Goal: Information Seeking & Learning: Learn about a topic

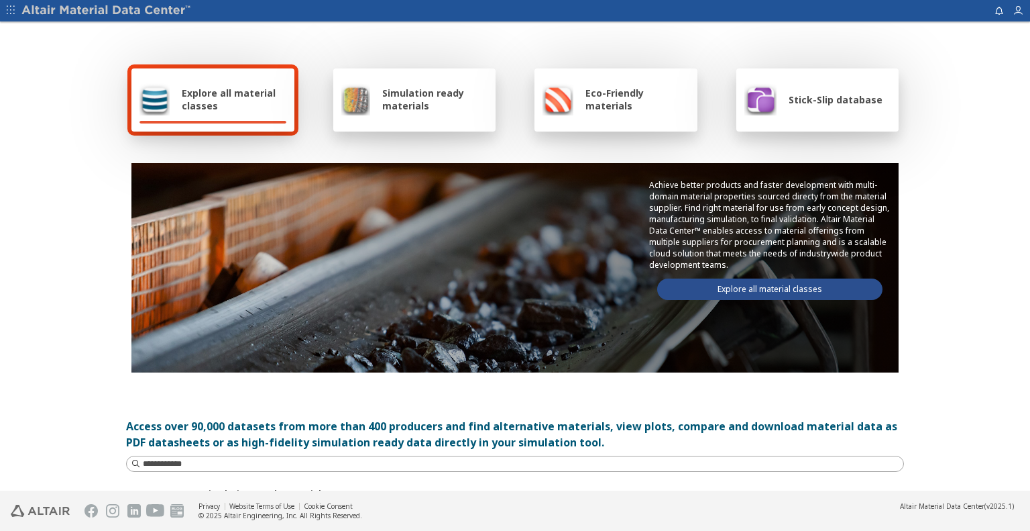
click at [746, 286] on link "Explore all material classes" at bounding box center [769, 288] width 225 height 21
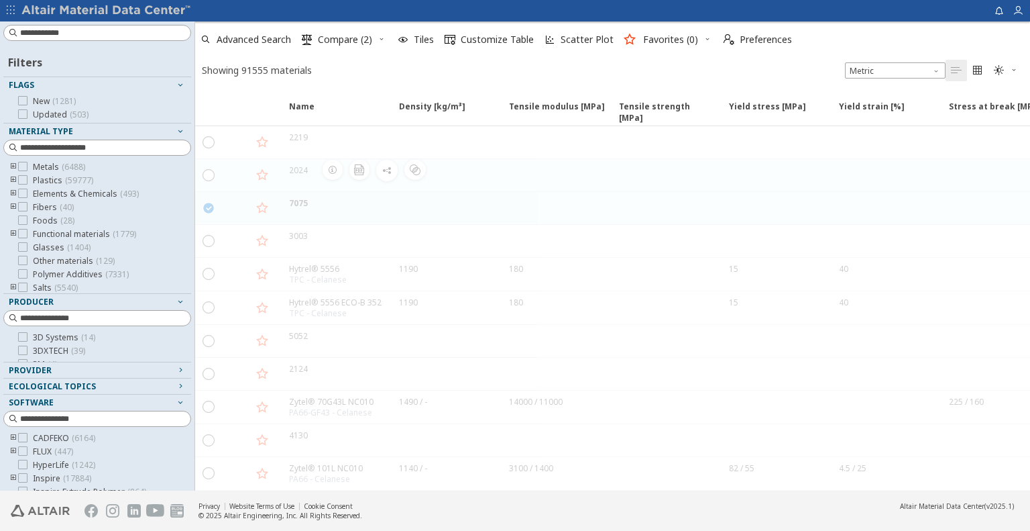
click at [204, 205] on icon "" at bounding box center [209, 207] width 12 height 12
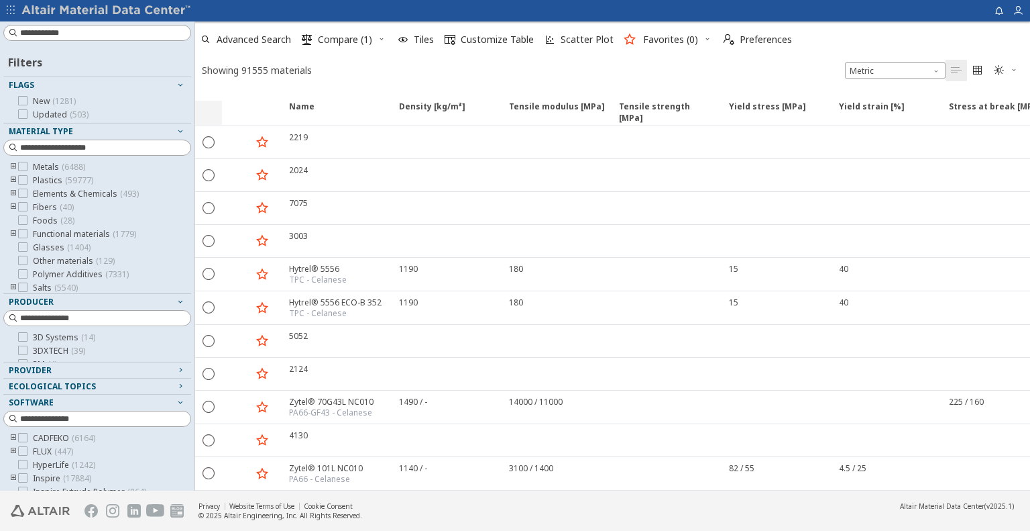
click at [217, 101] on div at bounding box center [208, 113] width 27 height 28
click at [99, 25] on div at bounding box center [97, 33] width 188 height 16
click at [99, 30] on input at bounding box center [105, 32] width 170 height 13
type input "******"
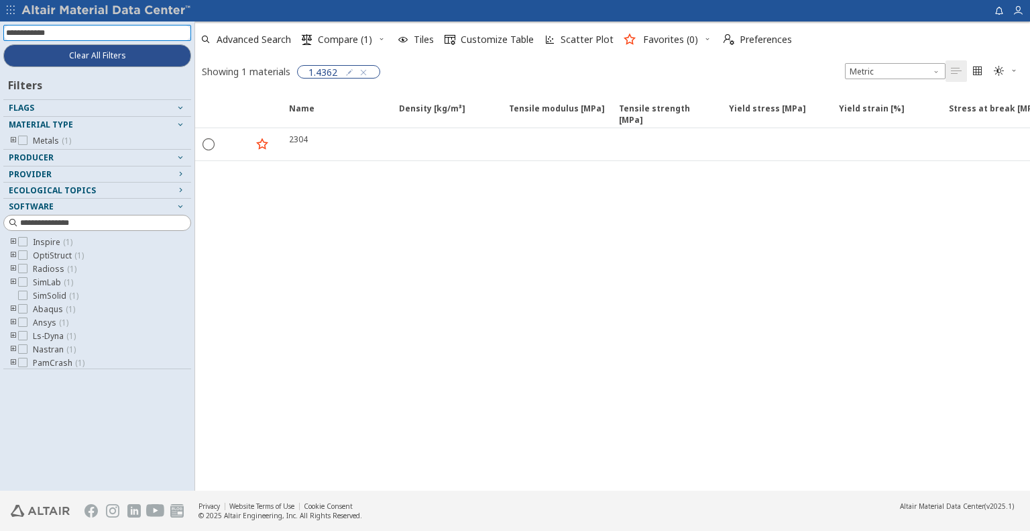
click at [123, 32] on input at bounding box center [98, 32] width 185 height 15
click at [317, 71] on span "1.4362" at bounding box center [323, 72] width 29 height 12
drag, startPoint x: 309, startPoint y: 70, endPoint x: 341, endPoint y: 74, distance: 32.5
click at [341, 74] on div "1.4362" at bounding box center [338, 71] width 83 height 13
copy div "1.4362 Metric   "
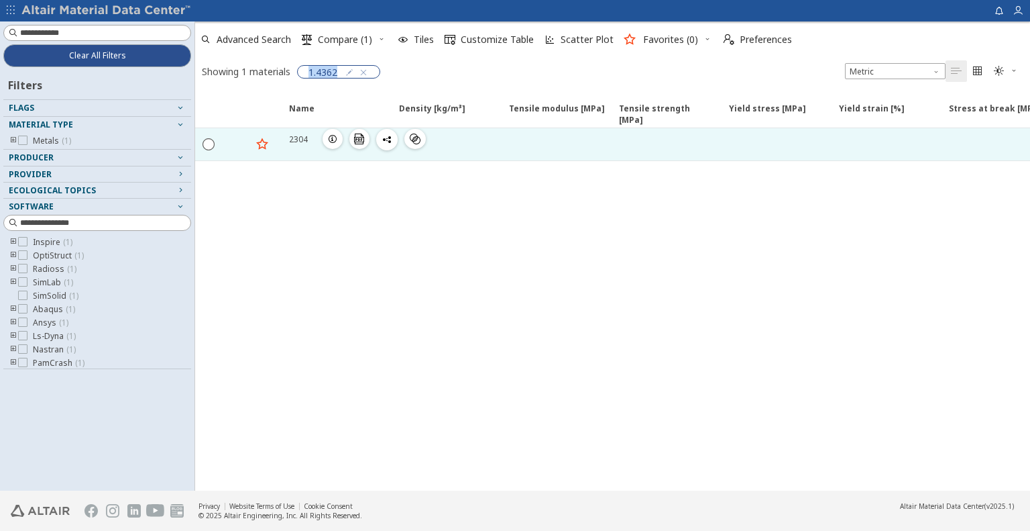
click at [296, 139] on div "2304" at bounding box center [298, 138] width 19 height 11
click at [295, 142] on div "2304" at bounding box center [298, 138] width 19 height 11
click at [332, 140] on icon "button" at bounding box center [332, 138] width 11 height 11
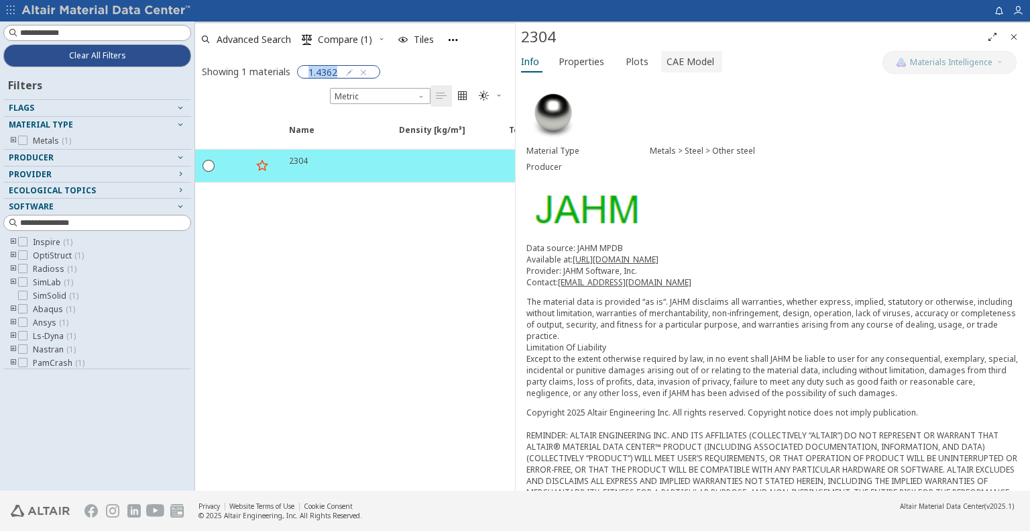
click at [667, 63] on span "CAE Model" at bounding box center [691, 61] width 48 height 21
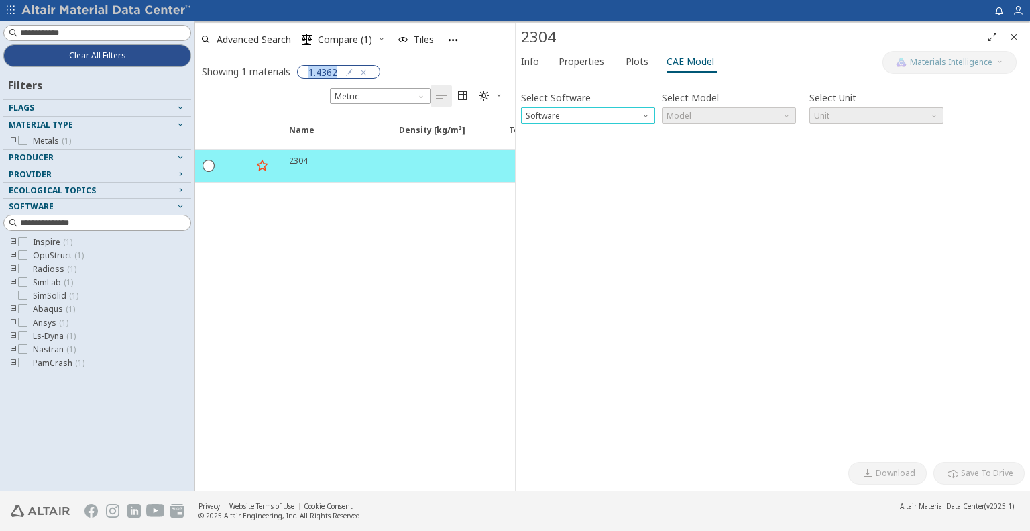
click at [644, 115] on span "Software" at bounding box center [647, 112] width 11 height 11
click at [609, 150] on span "OptiStruct" at bounding box center [587, 148] width 123 height 9
click at [781, 111] on span "Model" at bounding box center [729, 115] width 134 height 16
click at [764, 147] on span "MatS1" at bounding box center [728, 148] width 123 height 9
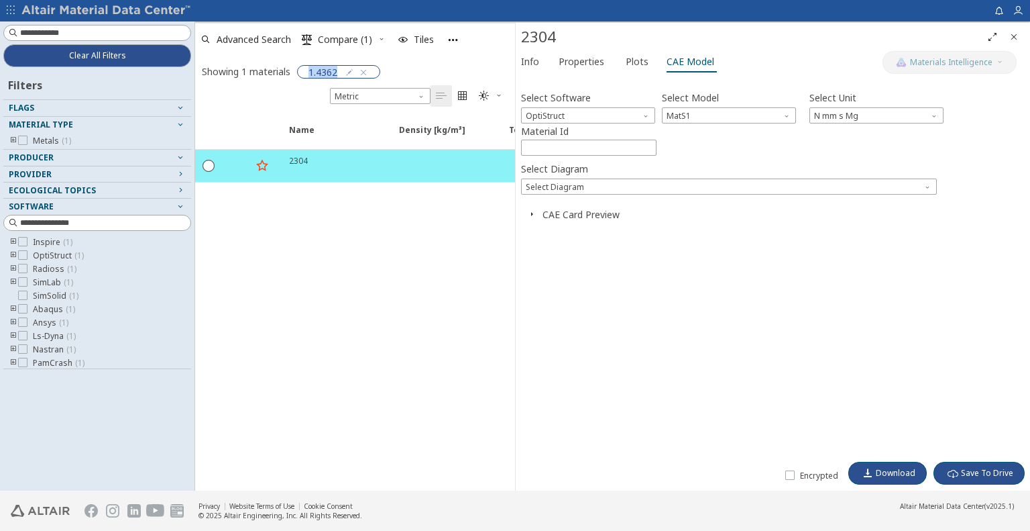
click at [526, 217] on icon "button" at bounding box center [531, 214] width 11 height 11
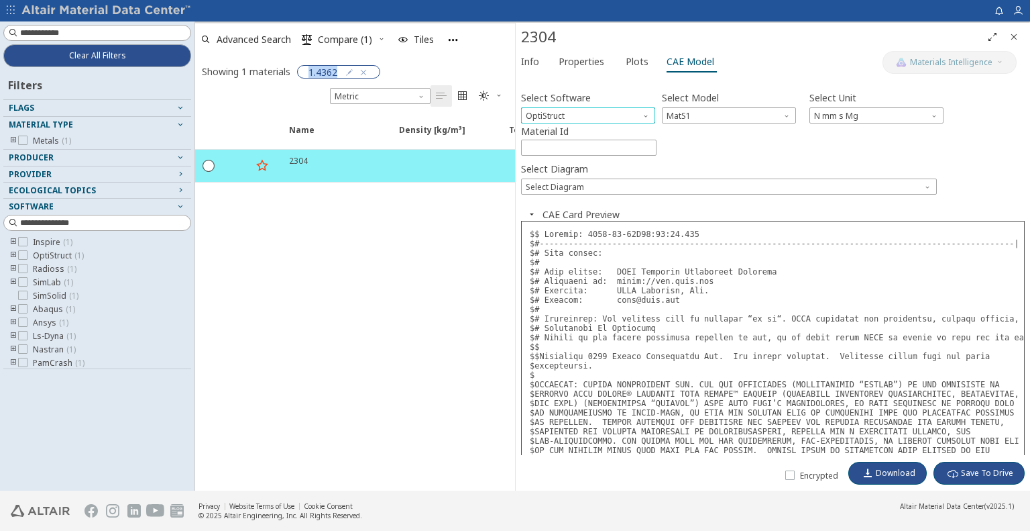
click at [643, 117] on span "Software" at bounding box center [647, 112] width 11 height 11
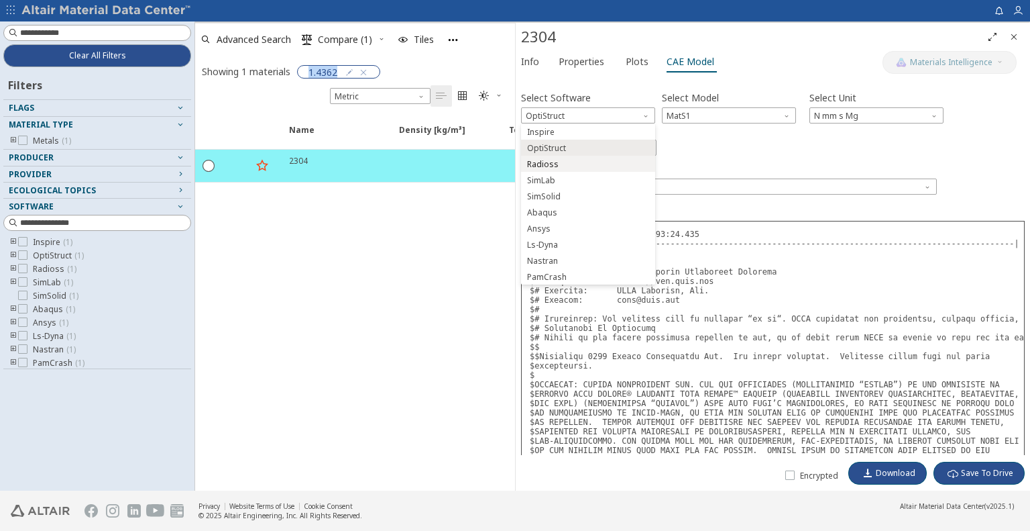
click at [620, 162] on span "Radioss" at bounding box center [587, 164] width 123 height 9
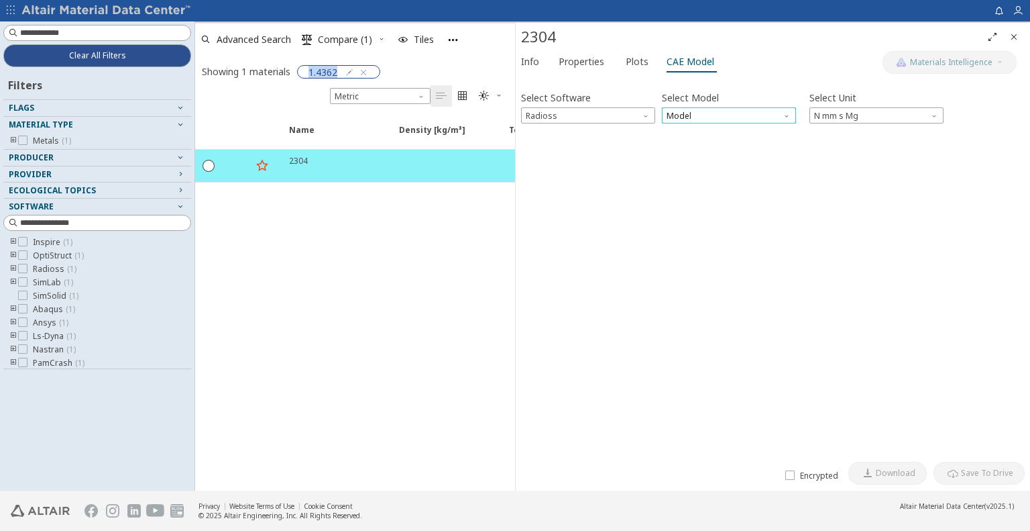
click at [698, 115] on span "Model" at bounding box center [729, 115] width 134 height 16
click at [709, 149] on span "Law36" at bounding box center [728, 148] width 123 height 9
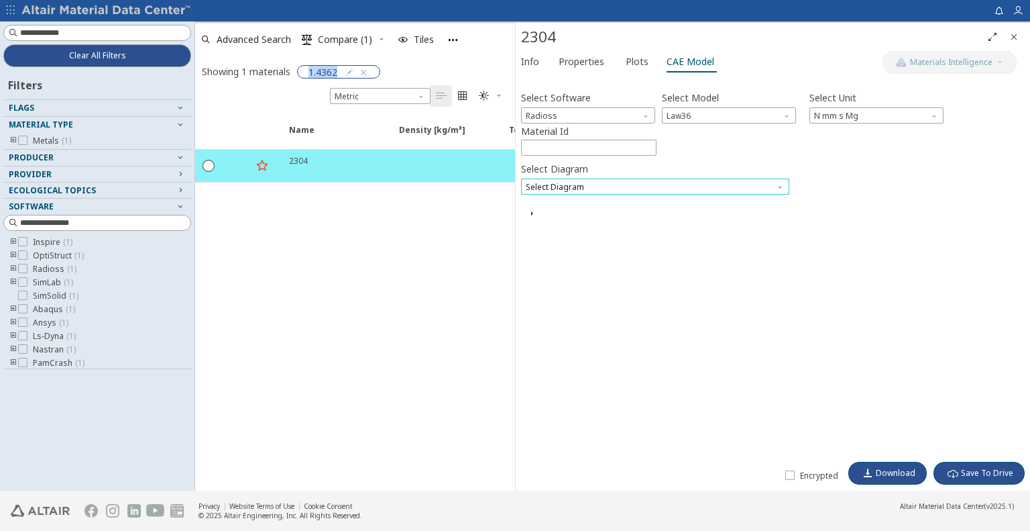
click at [774, 179] on span "Select Diagram" at bounding box center [655, 186] width 268 height 16
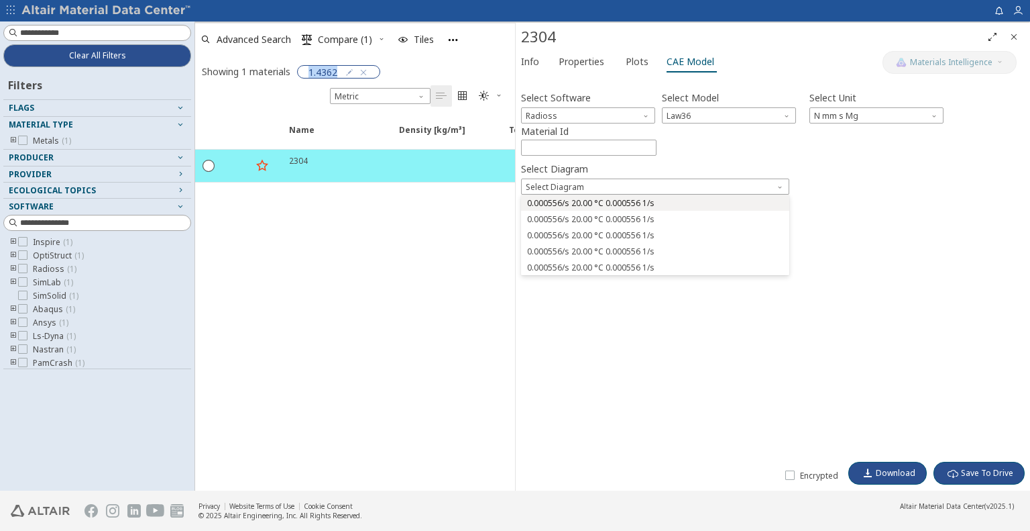
click at [723, 201] on span "0.000556/s 20.00 °C 0.000556 1/s" at bounding box center [655, 203] width 258 height 9
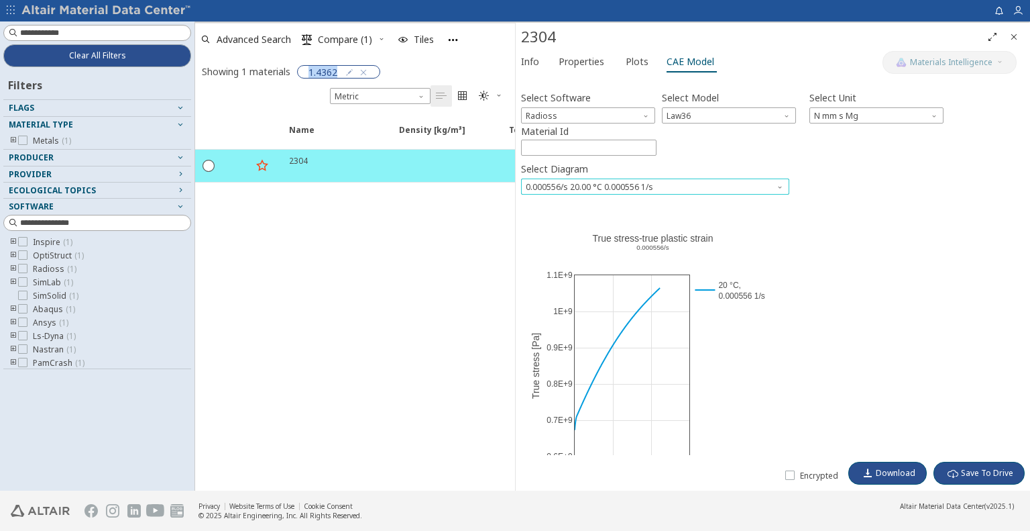
scroll to position [67, 0]
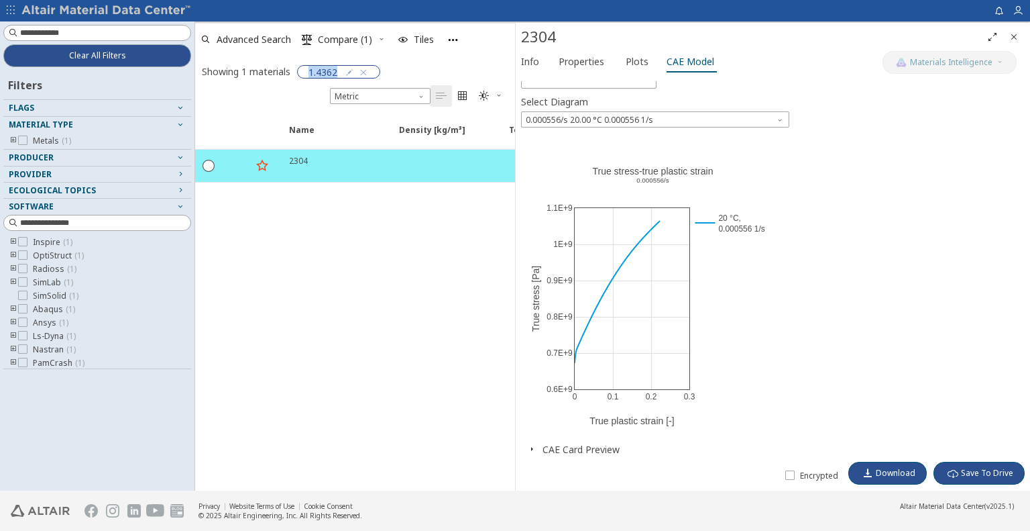
click at [531, 449] on icon "button" at bounding box center [531, 448] width 11 height 11
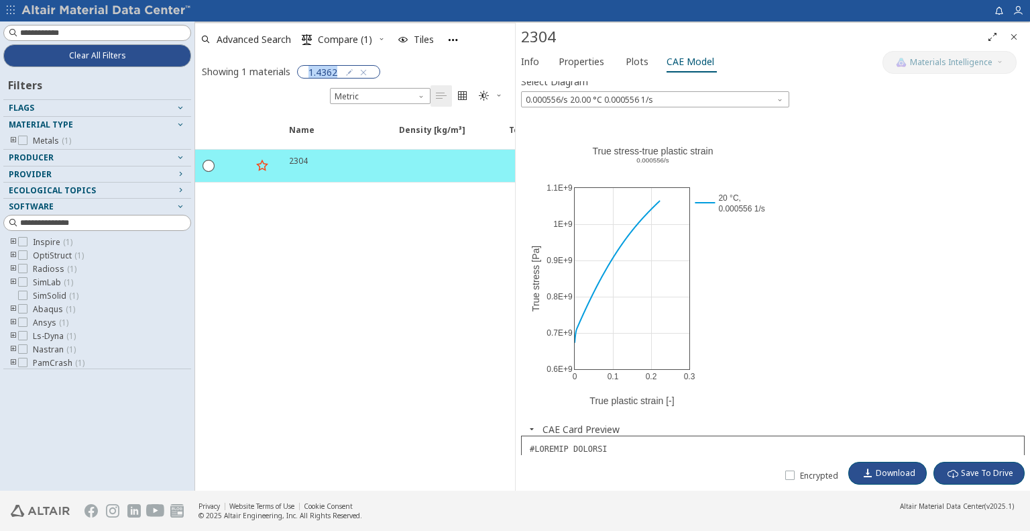
scroll to position [0, 0]
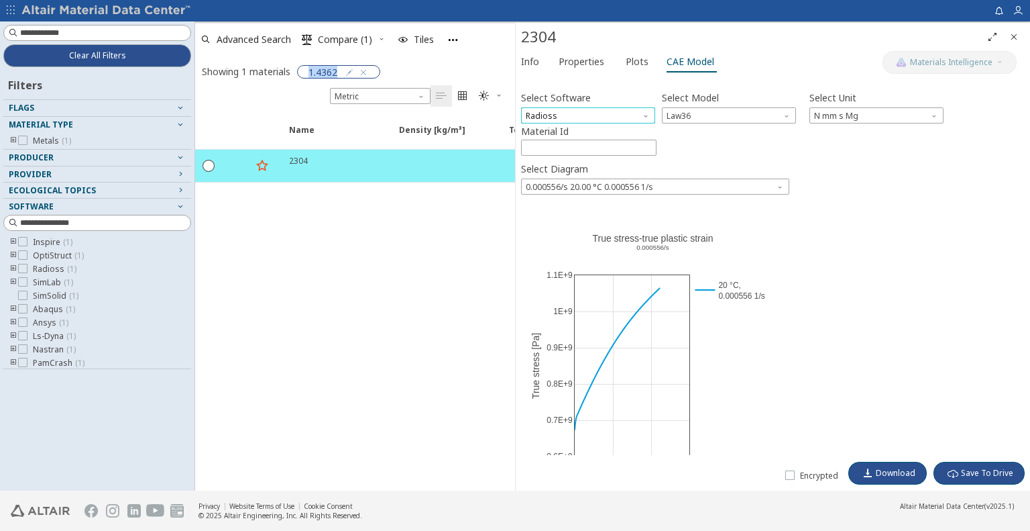
click at [636, 116] on span "Radioss" at bounding box center [588, 115] width 134 height 16
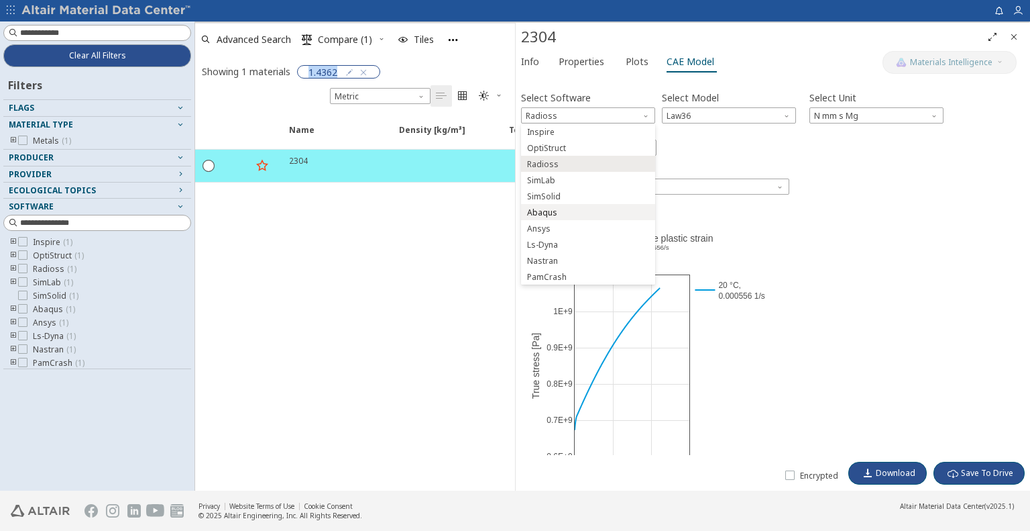
click at [584, 217] on span "Abaqus" at bounding box center [587, 212] width 123 height 9
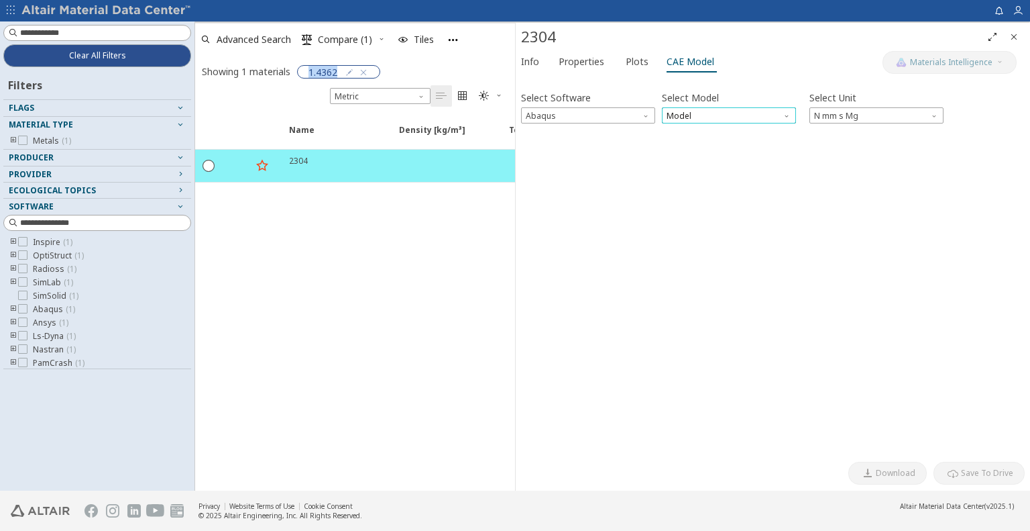
click at [738, 120] on span "Model" at bounding box center [729, 115] width 134 height 16
click at [718, 168] on span "Plastic" at bounding box center [728, 164] width 123 height 9
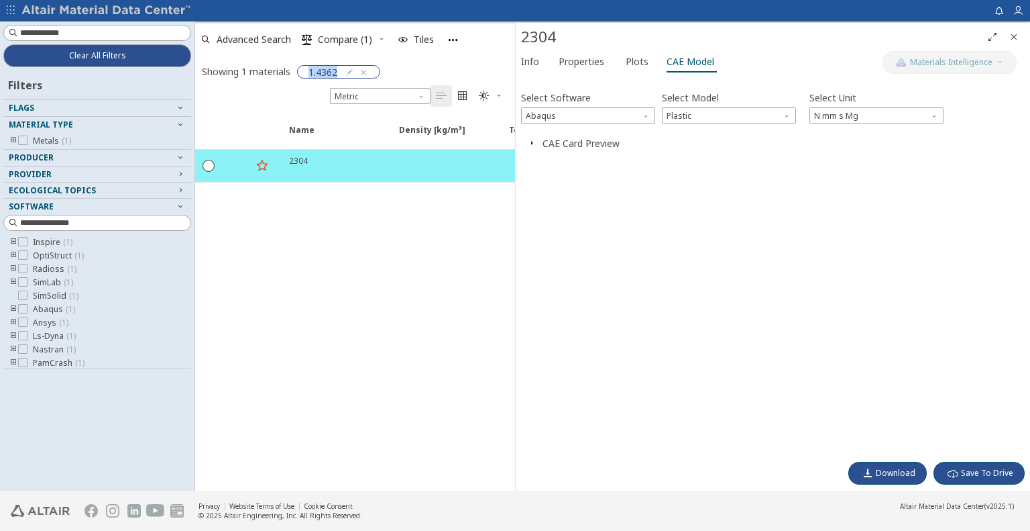
click at [531, 142] on icon "button" at bounding box center [531, 142] width 11 height 11
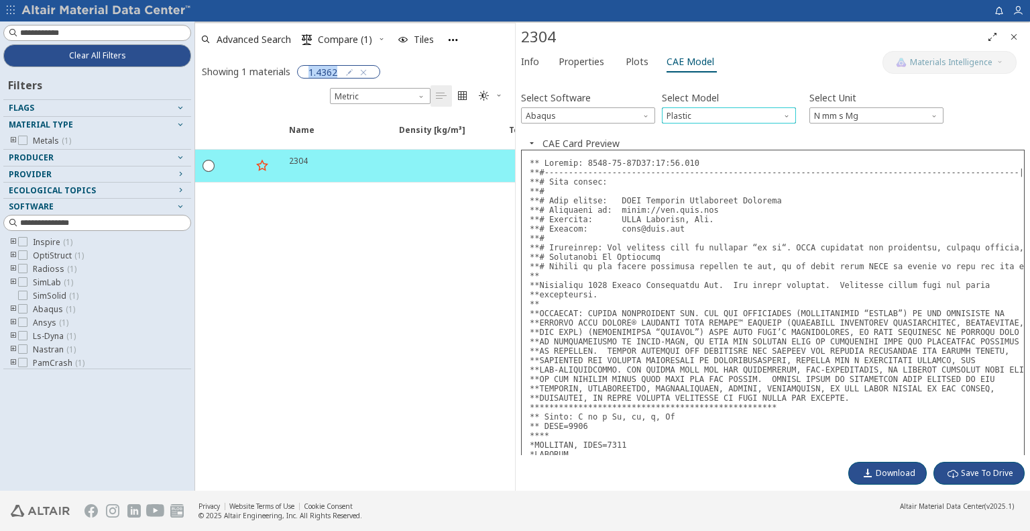
click at [787, 111] on span "Model" at bounding box center [788, 112] width 11 height 11
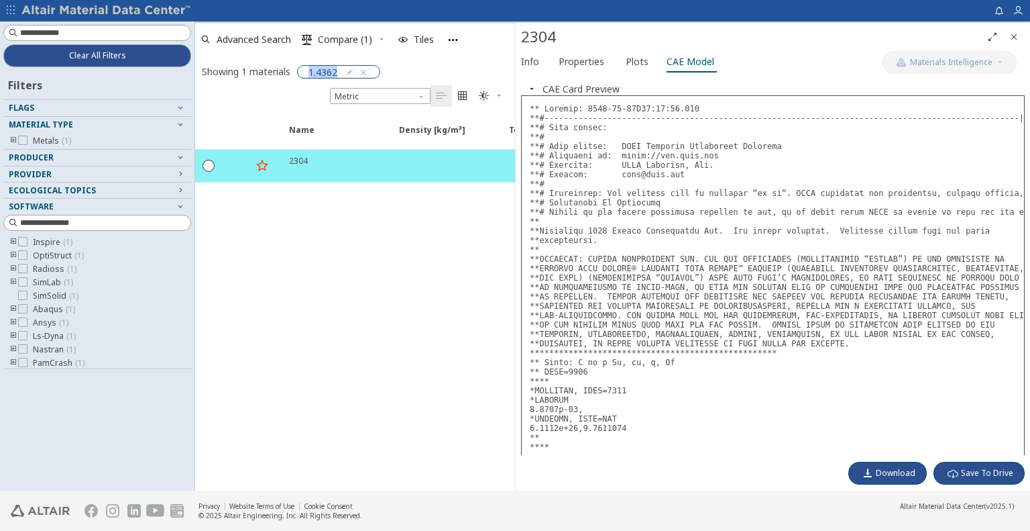
scroll to position [79, 0]
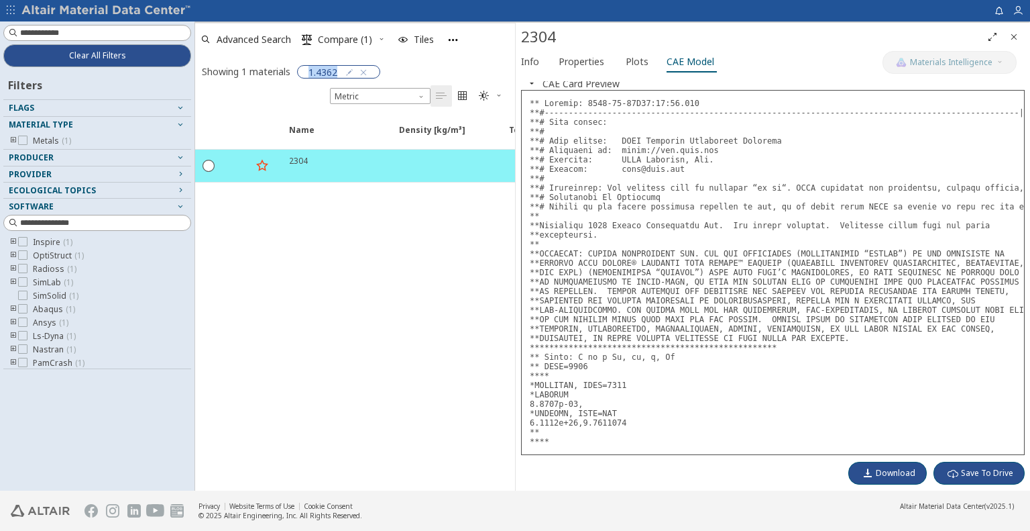
click at [1015, 34] on icon "Close" at bounding box center [1014, 37] width 11 height 11
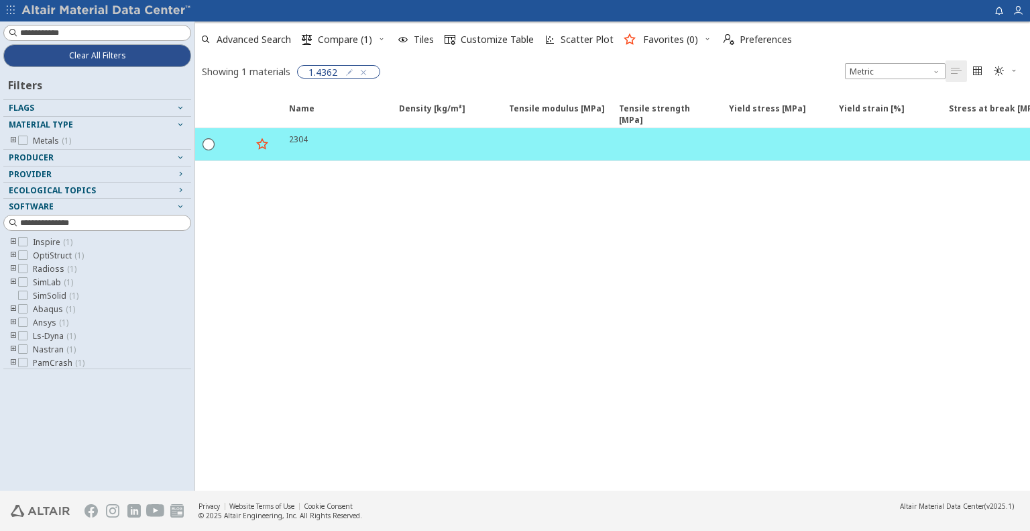
click at [630, 279] on div "Name Density [kg/m³] Density [kg/m³] ISO 1183 Tensile modulus [MPa] Tensile mod…" at bounding box center [612, 291] width 835 height 398
click at [365, 69] on icon "button" at bounding box center [363, 72] width 11 height 11
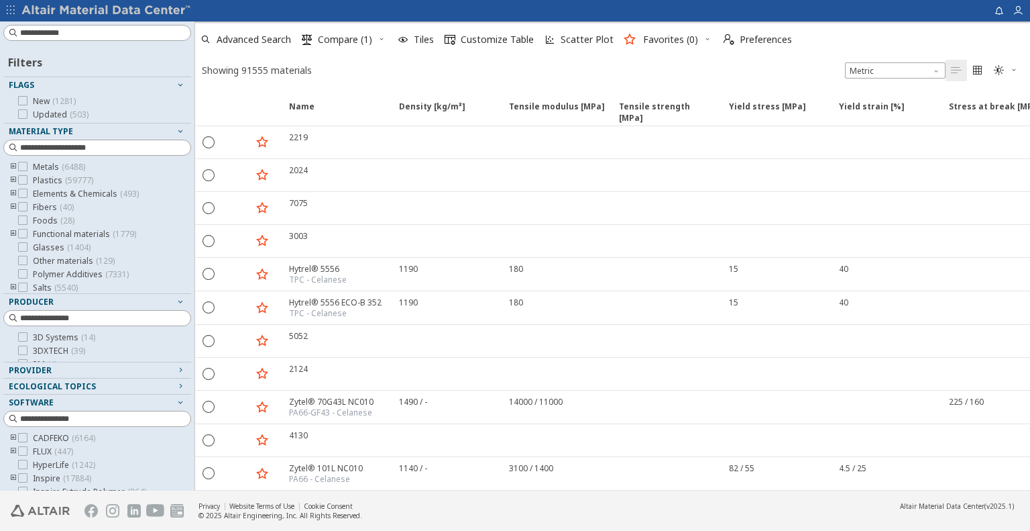
click at [14, 179] on icon "toogle group" at bounding box center [13, 180] width 9 height 11
click at [33, 191] on icon "toogle group" at bounding box center [33, 193] width 9 height 11
click at [78, 194] on span "Polymer ( 59777 )" at bounding box center [84, 193] width 62 height 11
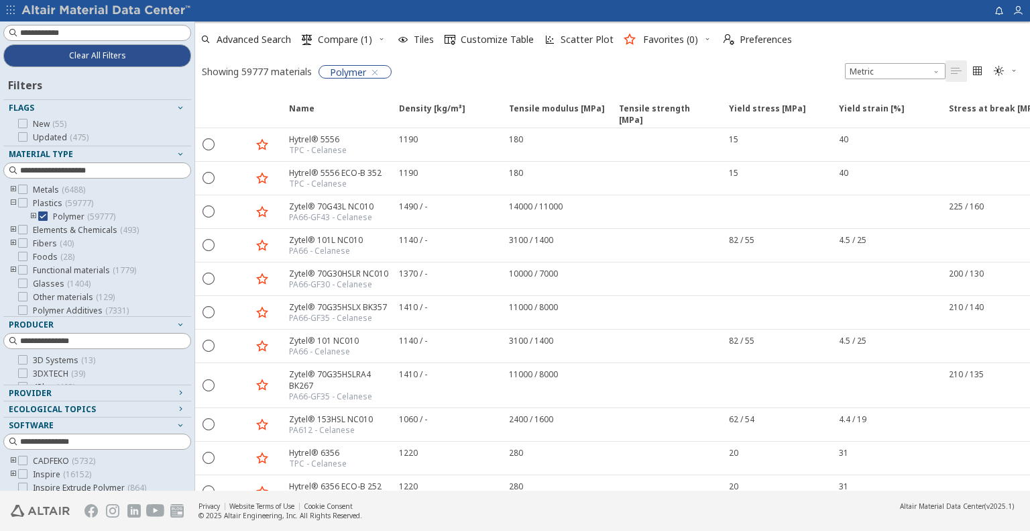
click at [32, 215] on icon "toogle group" at bounding box center [33, 216] width 9 height 11
click at [64, 267] on icon at bounding box center [62, 269] width 9 height 9
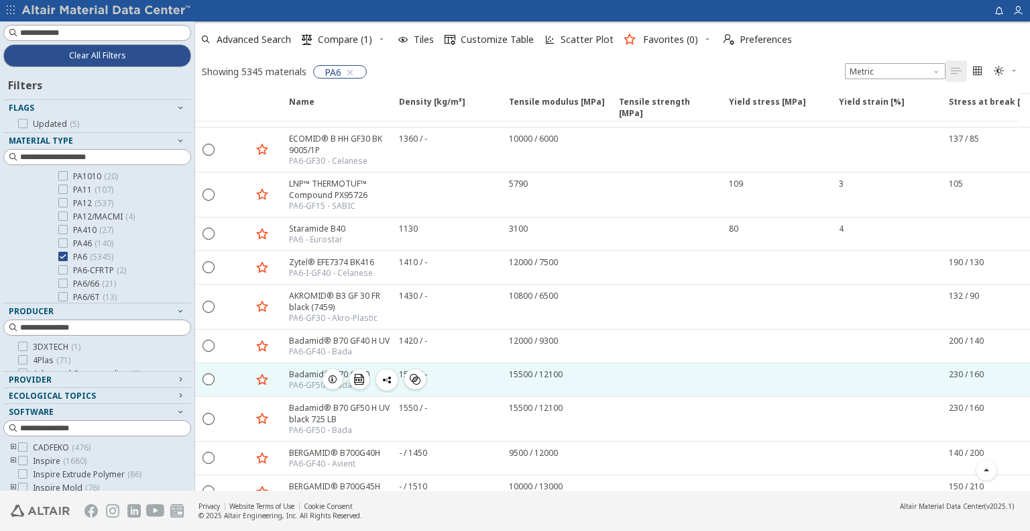
scroll to position [1847, 0]
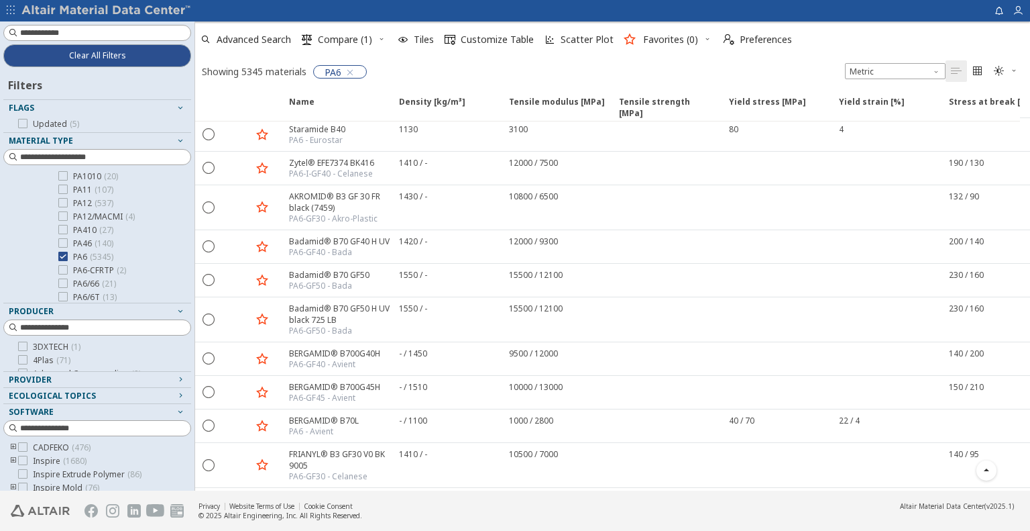
click at [842, 504] on footer "Privacy Website Terms of Use Cookie Consent © 2025 Altair Engineering, Inc. All…" at bounding box center [515, 510] width 1030 height 40
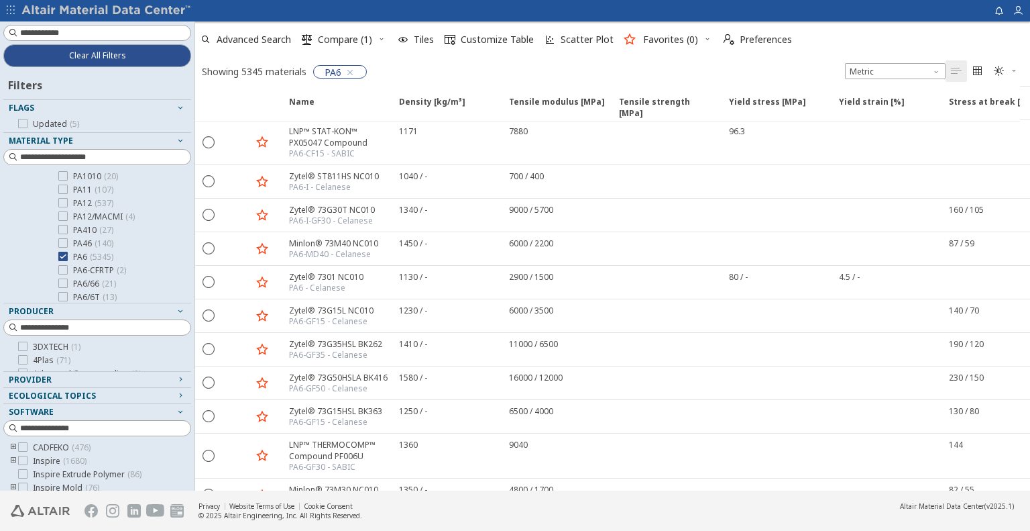
scroll to position [0, 0]
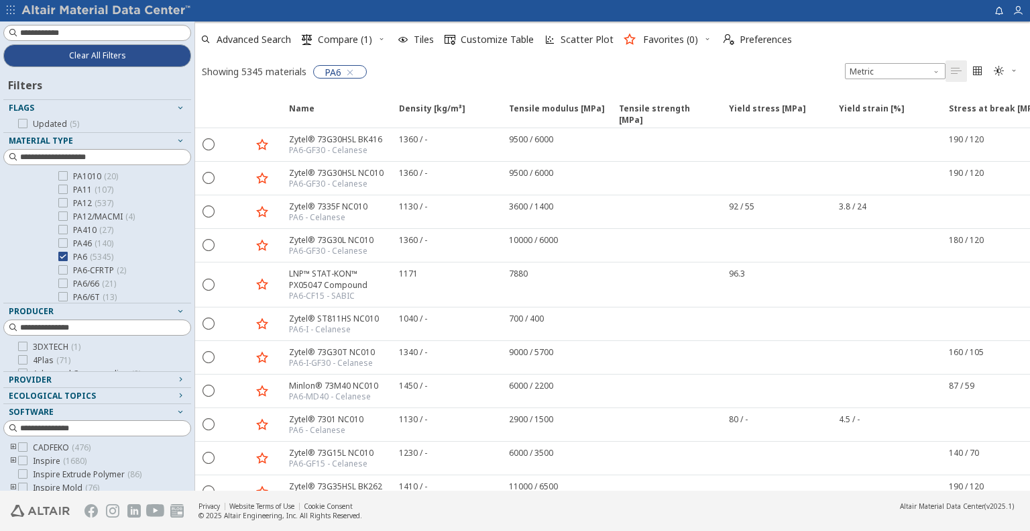
click at [652, 66] on div "Showing 5345 materials PA6 Metric   " at bounding box center [612, 71] width 835 height 28
